Goal: Task Accomplishment & Management: Use online tool/utility

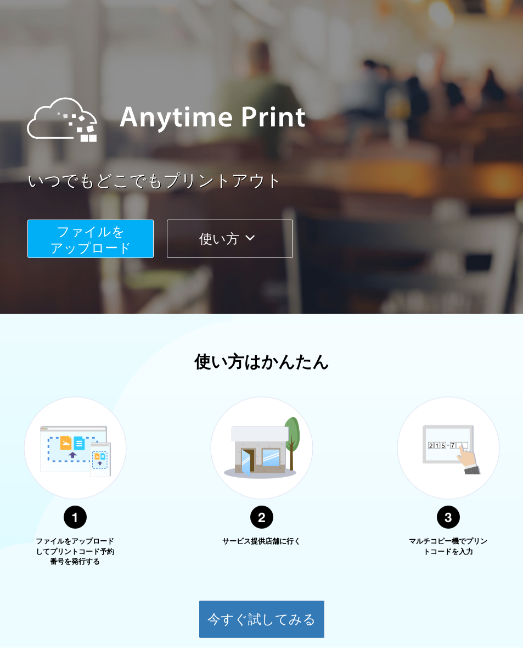
click at [295, 624] on button "今すぐ試してみる" at bounding box center [262, 619] width 126 height 38
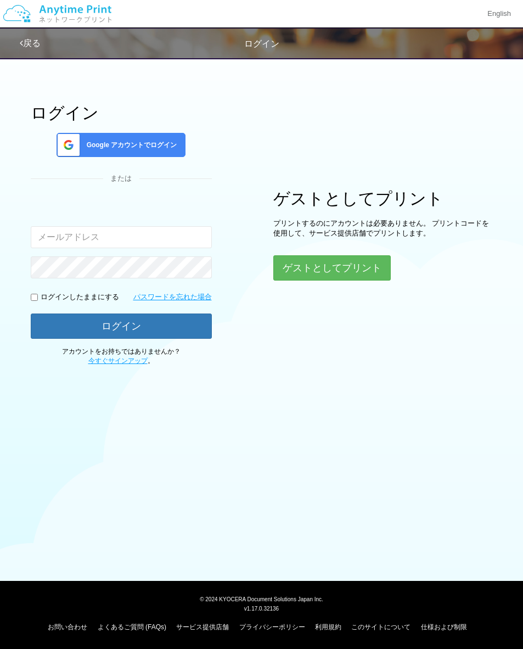
click at [373, 272] on button "ゲストとしてプリント" at bounding box center [332, 267] width 118 height 25
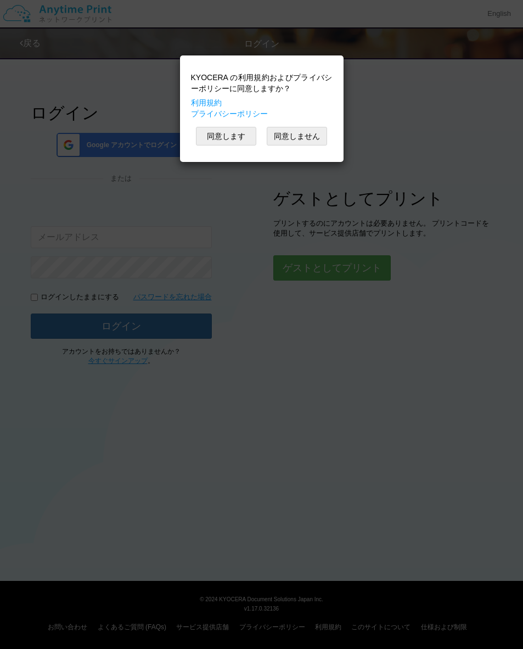
click at [242, 139] on button "同意します" at bounding box center [226, 136] width 60 height 19
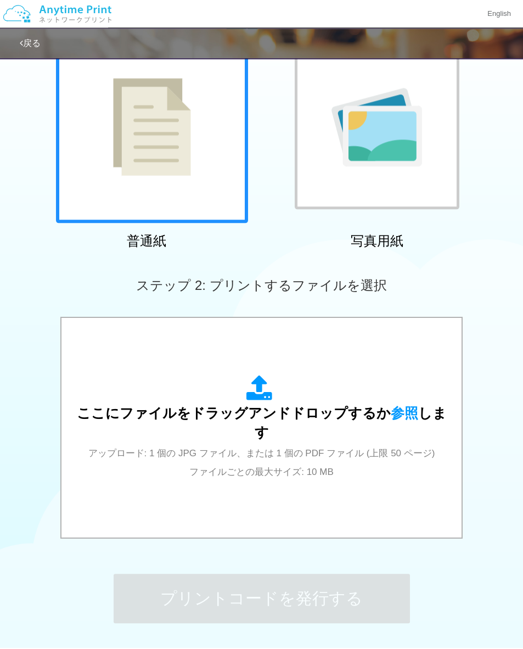
scroll to position [99, 0]
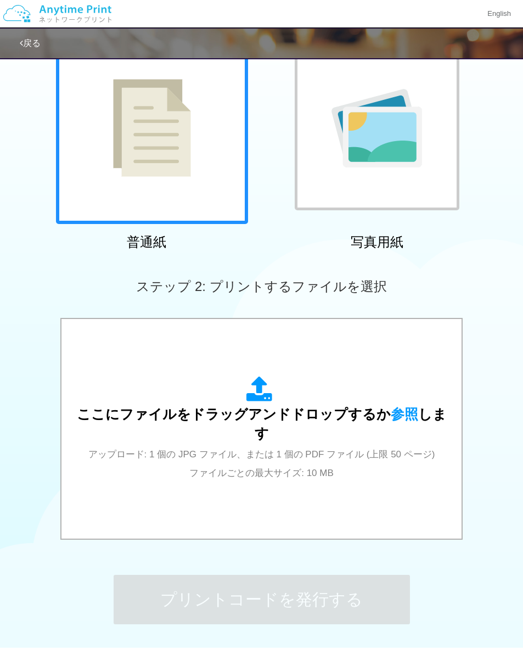
click at [256, 417] on span "ここにファイルをドラッグアンドドロップするか 参照 します" at bounding box center [262, 423] width 370 height 35
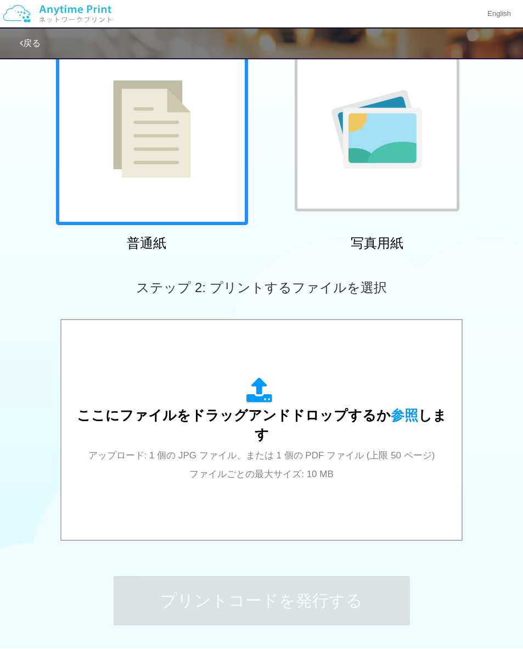
click at [244, 426] on span "ここにファイルをドラッグアンドドロップするか 参照 します" at bounding box center [262, 424] width 370 height 35
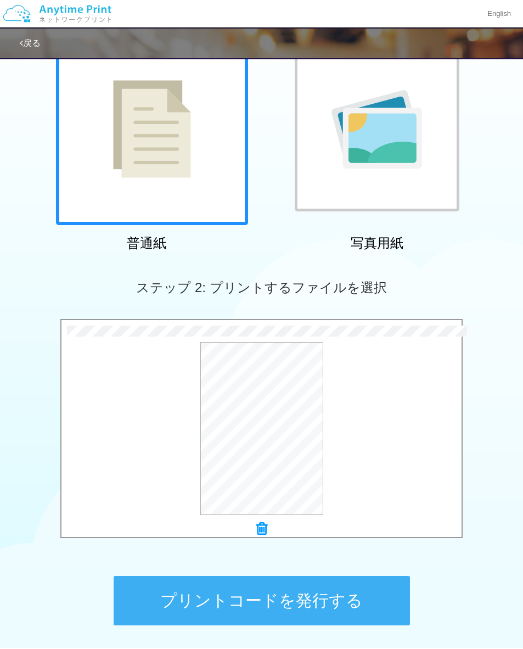
click at [357, 604] on button "プリントコードを発行する" at bounding box center [262, 600] width 297 height 49
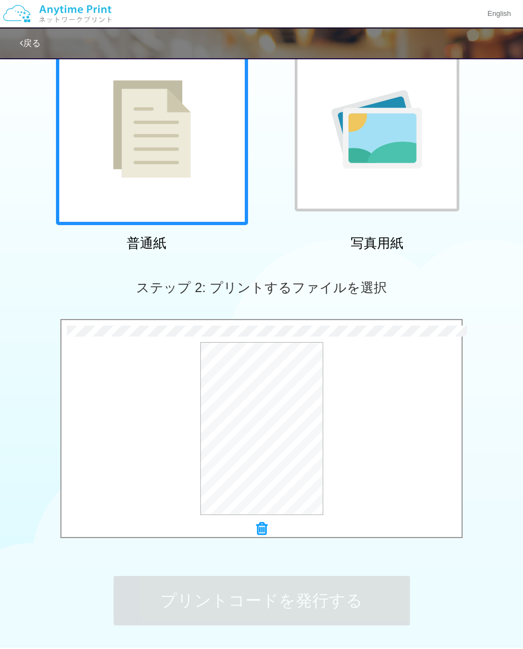
scroll to position [0, 0]
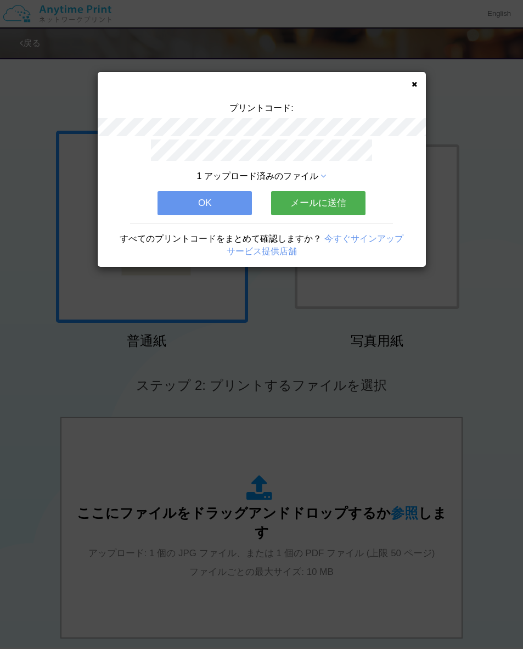
click at [232, 199] on button "OK" at bounding box center [205, 203] width 94 height 24
